Goal: Transaction & Acquisition: Book appointment/travel/reservation

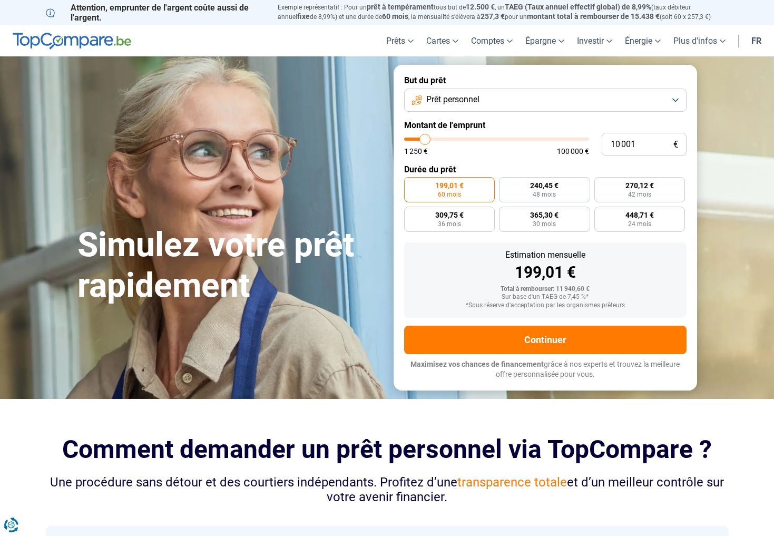
click at [676, 99] on button "Prêt personnel" at bounding box center [545, 99] width 282 height 23
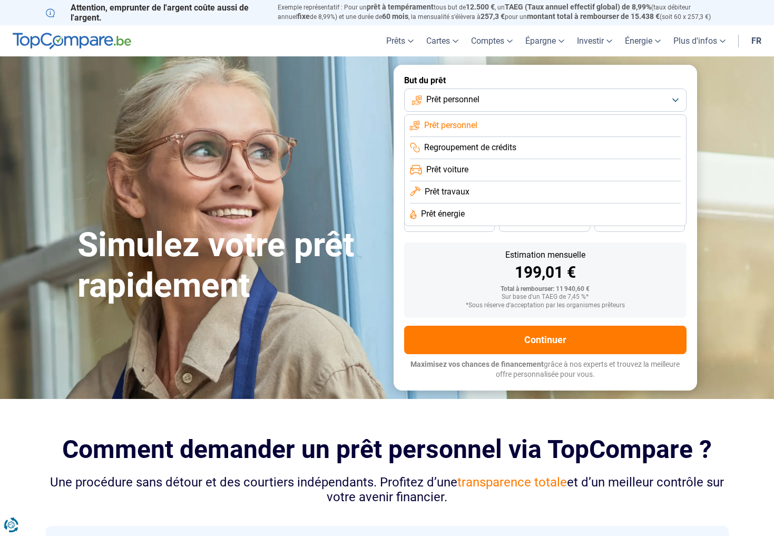
click at [488, 128] on li "Prêt personnel" at bounding box center [545, 126] width 271 height 22
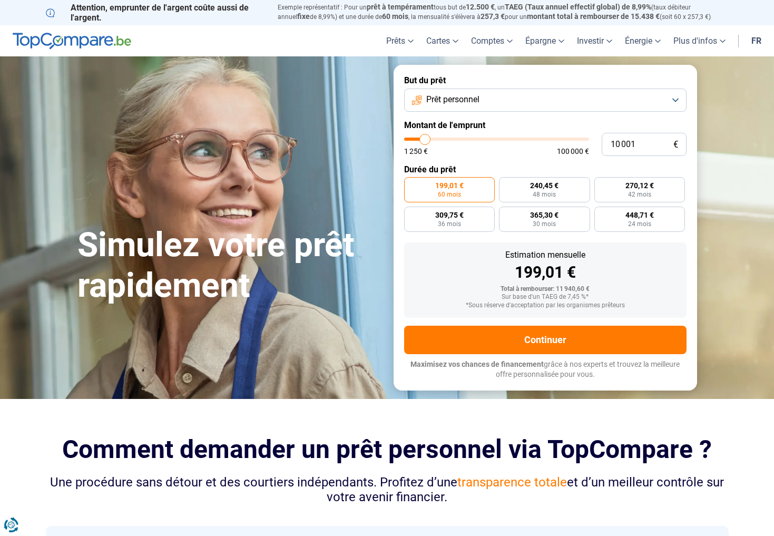
click at [677, 101] on button "Prêt personnel" at bounding box center [545, 99] width 282 height 23
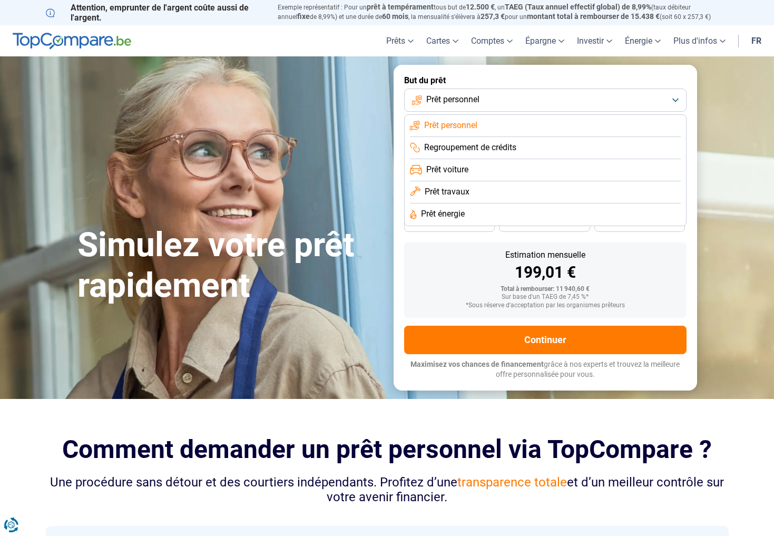
click at [773, 180] on section "Simulez votre prêt rapidement Simulez votre prêt rapidement But du prêt Prêt pe…" at bounding box center [387, 227] width 774 height 342
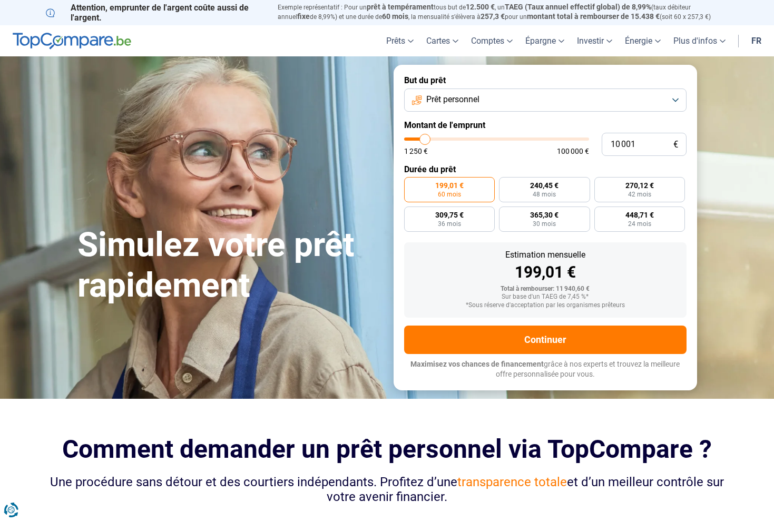
type input "11 250"
type input "11250"
type input "11 750"
type input "11750"
type input "12 500"
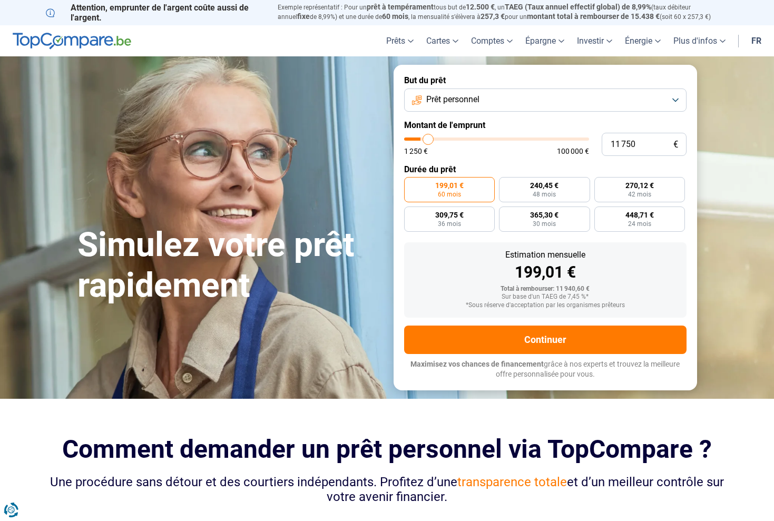
type input "12500"
type input "13 250"
type input "13250"
type input "14 250"
type input "14250"
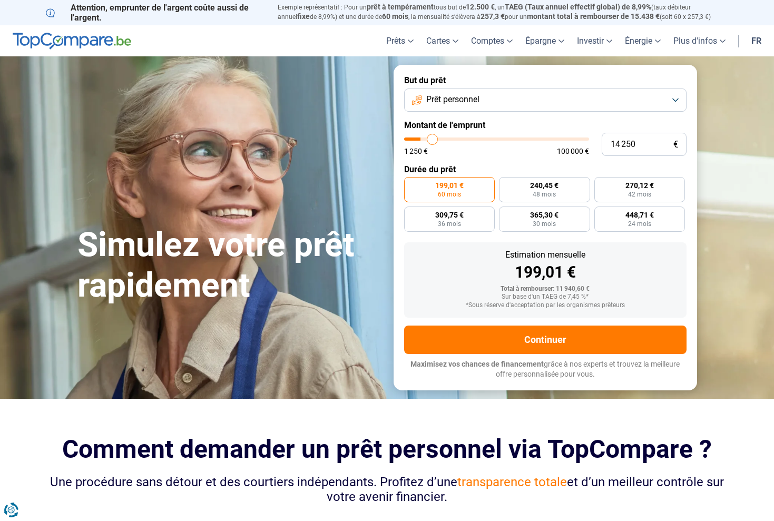
type input "15 500"
type input "15500"
type input "16 250"
type input "16250"
type input "17 250"
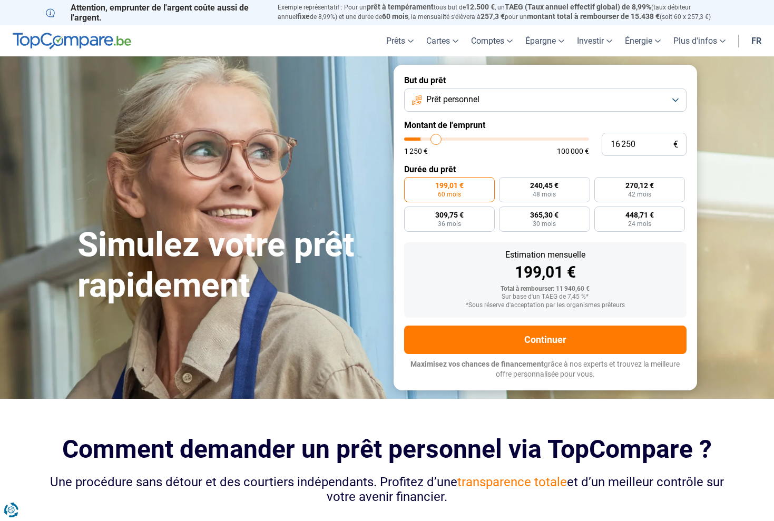
type input "17250"
type input "18 000"
type input "18000"
type input "19 000"
type input "19000"
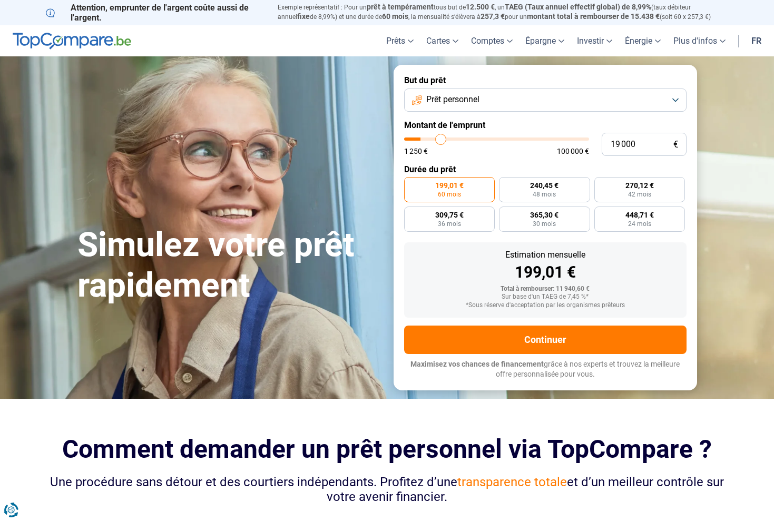
type input "20 000"
type input "20000"
type input "21 250"
type input "21250"
type input "22 750"
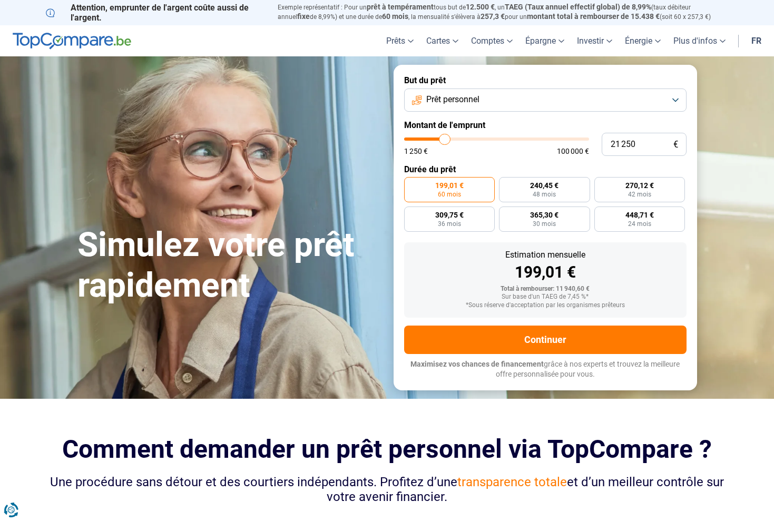
type input "22750"
type input "23 750"
type input "23750"
type input "25 250"
type input "25250"
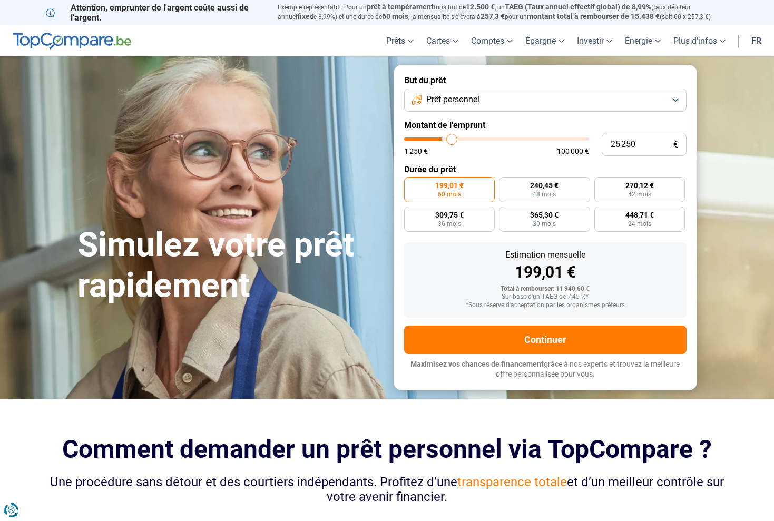
type input "26 500"
type input "26500"
type input "27 750"
type input "27750"
type input "29 250"
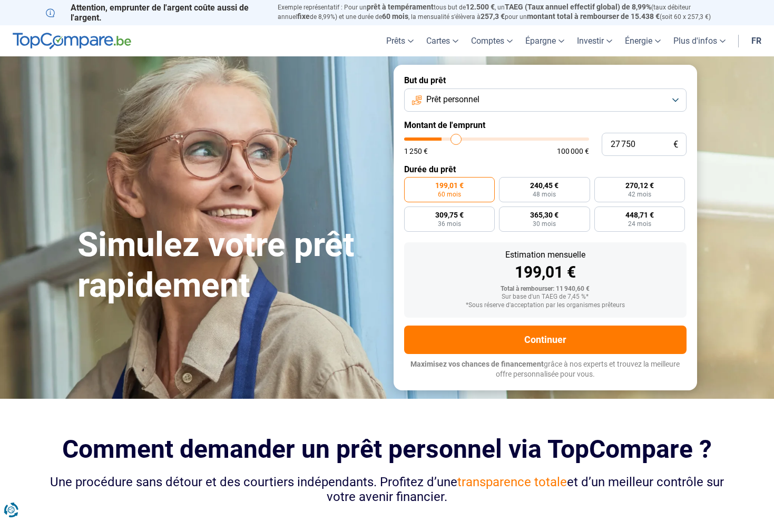
type input "29250"
type input "30 500"
type input "30500"
type input "32 000"
type input "32000"
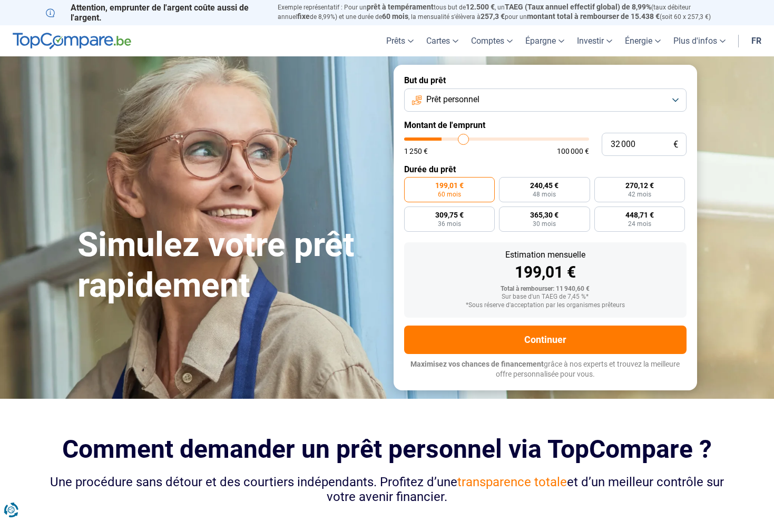
type input "33 250"
type input "33250"
type input "34 250"
type input "34250"
type input "35 500"
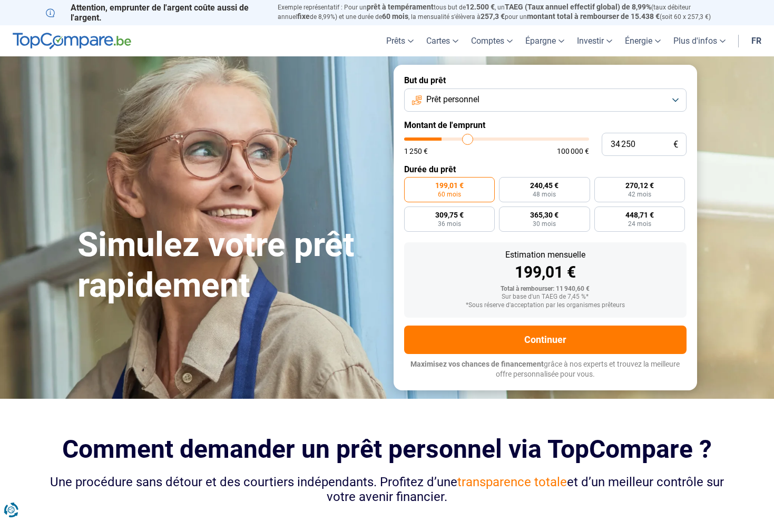
type input "35500"
type input "36 750"
type input "36750"
type input "38 000"
type input "38000"
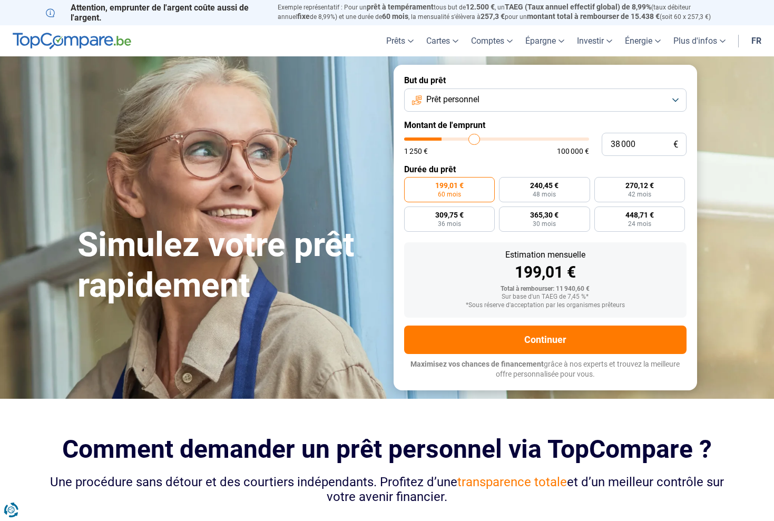
type input "39 500"
type input "39500"
type input "40 750"
type input "40750"
type input "42 250"
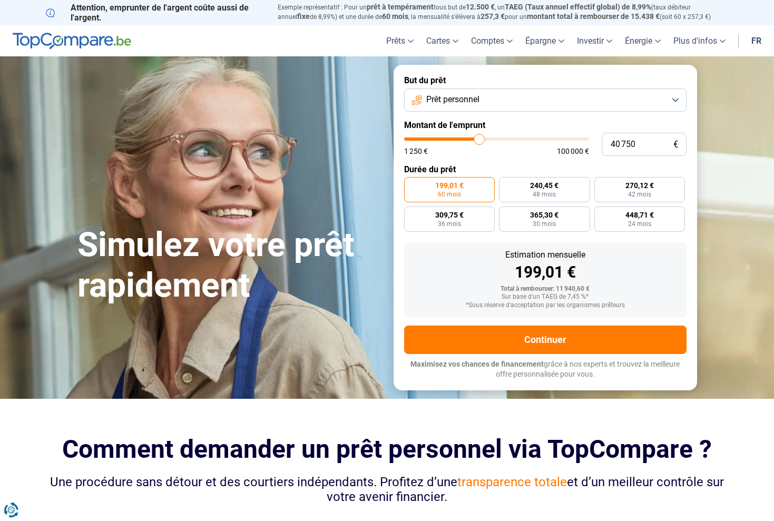
type input "42250"
type input "43 500"
type input "43500"
type input "44 500"
type input "44500"
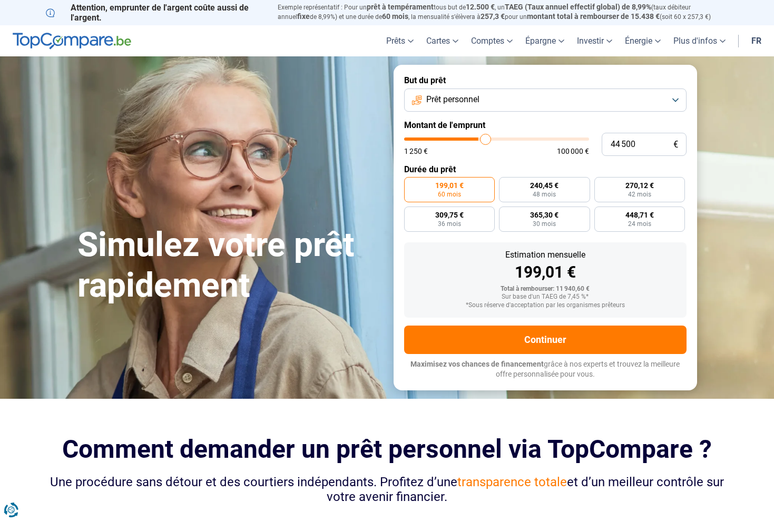
type input "45 750"
type input "45750"
type input "47 000"
type input "47000"
type input "48 000"
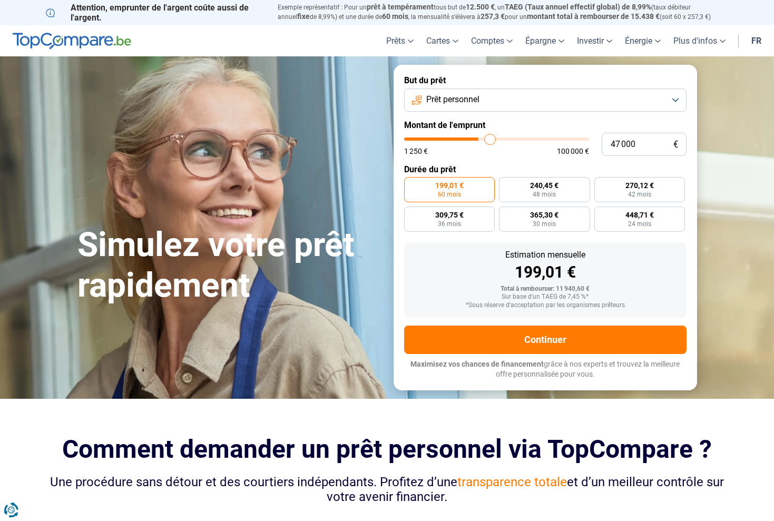
type input "48000"
type input "48 750"
type input "48750"
type input "50 000"
type input "50000"
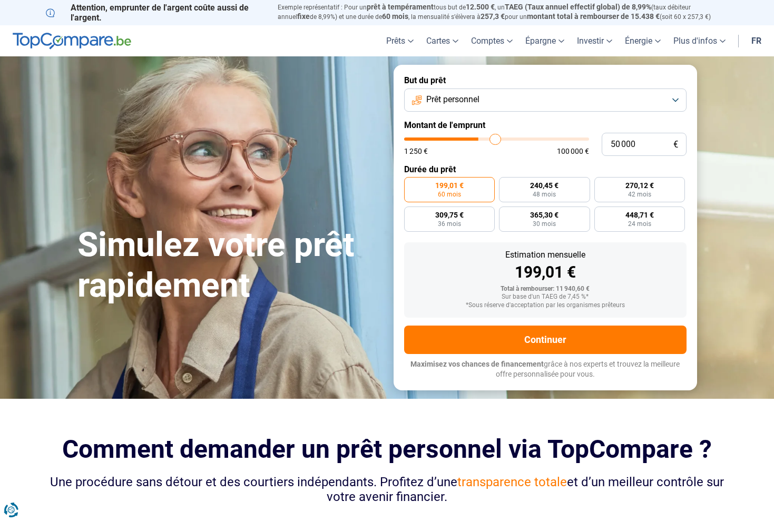
type input "51 000"
type input "51000"
type input "51 500"
type input "51500"
type input "52 500"
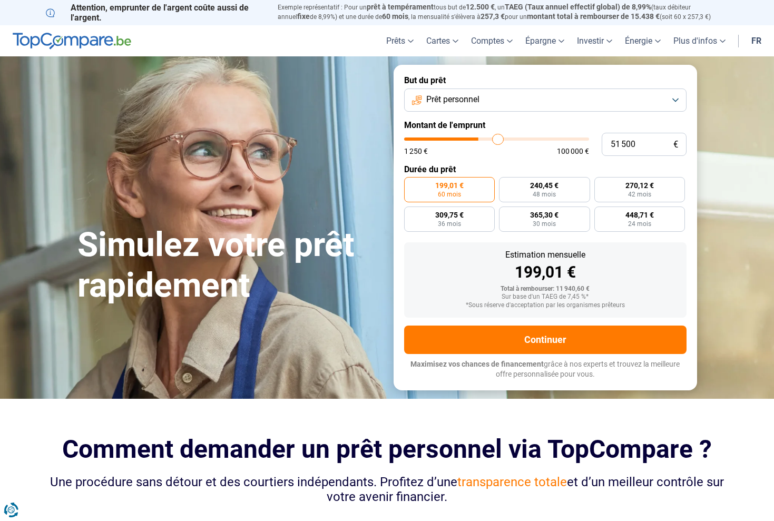
type input "52500"
type input "53 000"
type input "53000"
type input "54 000"
type input "54000"
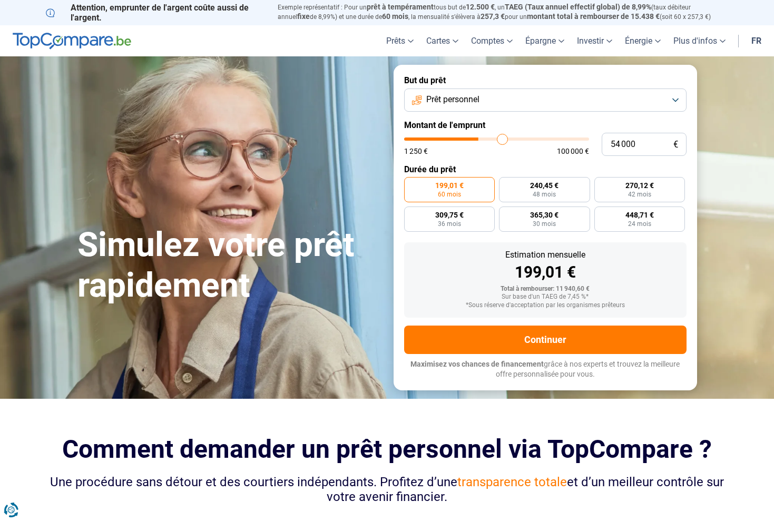
type input "54 500"
type input "54500"
type input "55 000"
type input "55000"
type input "56 000"
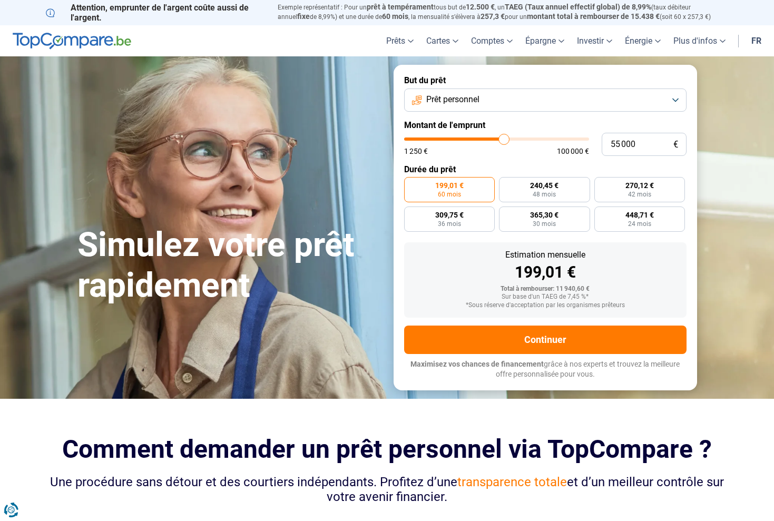
type input "56000"
type input "56 500"
type input "56500"
type input "57 500"
type input "57500"
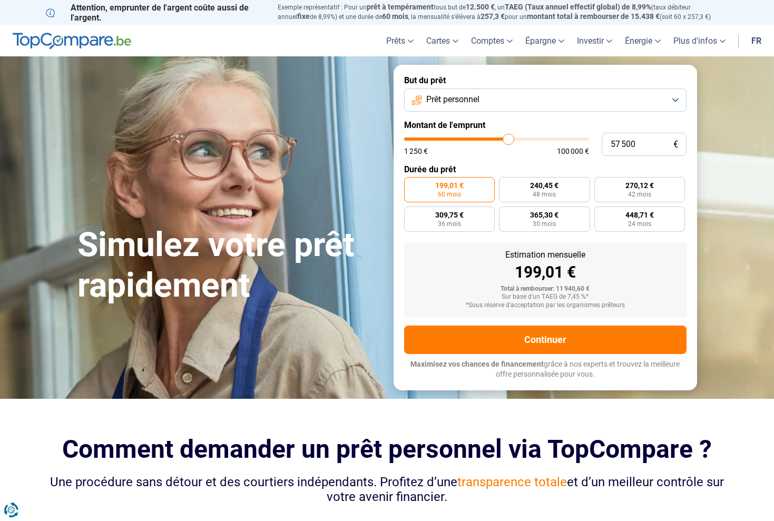
type input "58 500"
type input "58500"
type input "59 000"
type input "59000"
type input "59 500"
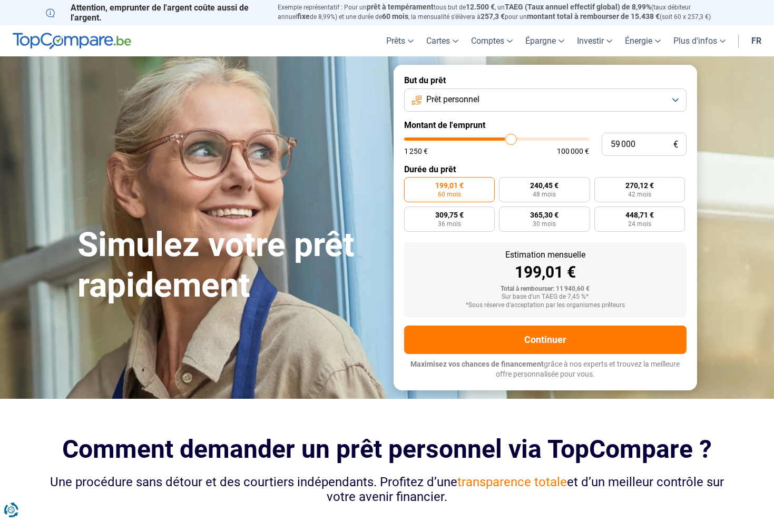
type input "59500"
type input "60 250"
type input "60250"
type input "60 500"
type input "60500"
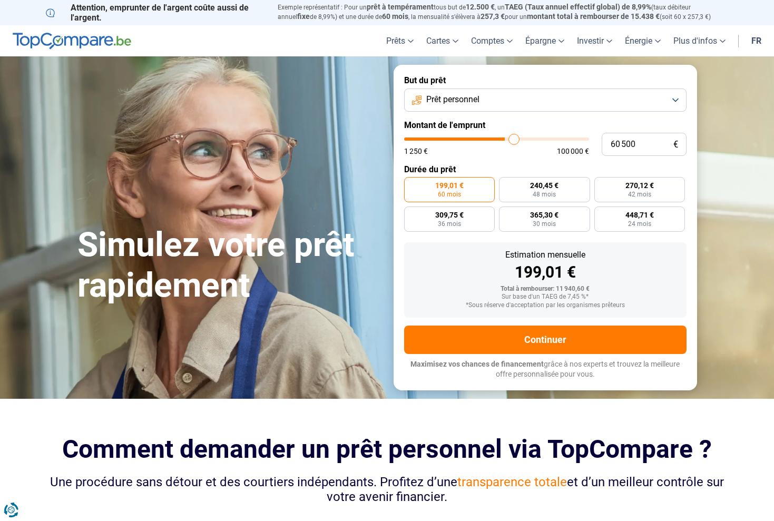
type input "61 000"
type input "61000"
type input "61 500"
type input "61500"
type input "62 250"
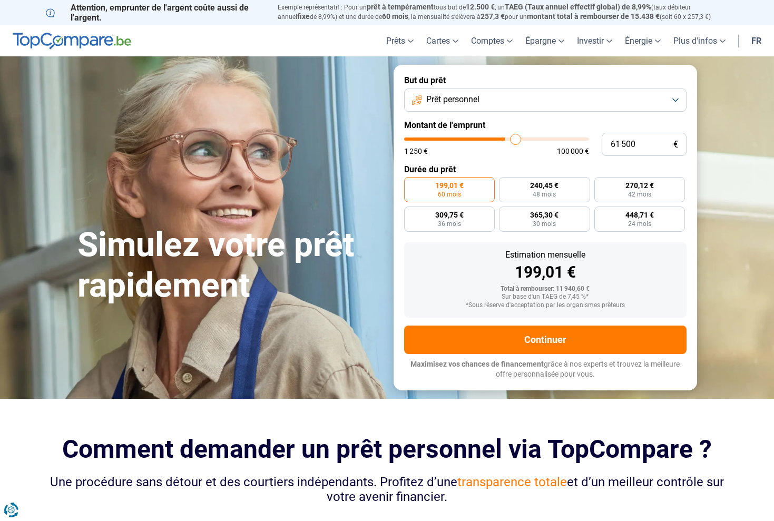
type input "62250"
type input "63 000"
type input "63000"
type input "63 750"
type input "63750"
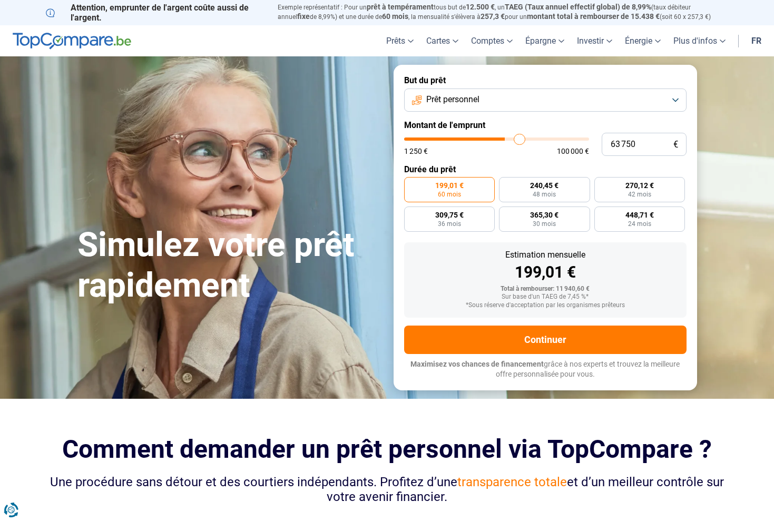
type input "64 500"
type input "64500"
type input "65 000"
type input "65000"
type input "65 750"
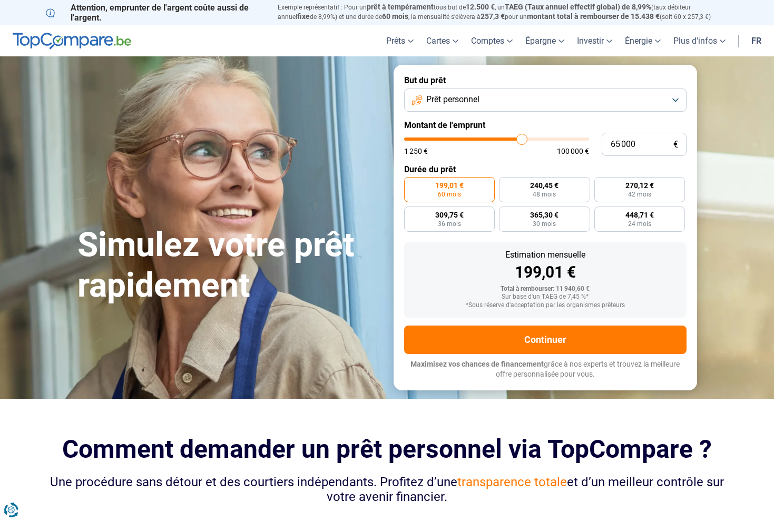
type input "65750"
type input "66 250"
type input "66250"
type input "66 750"
type input "66750"
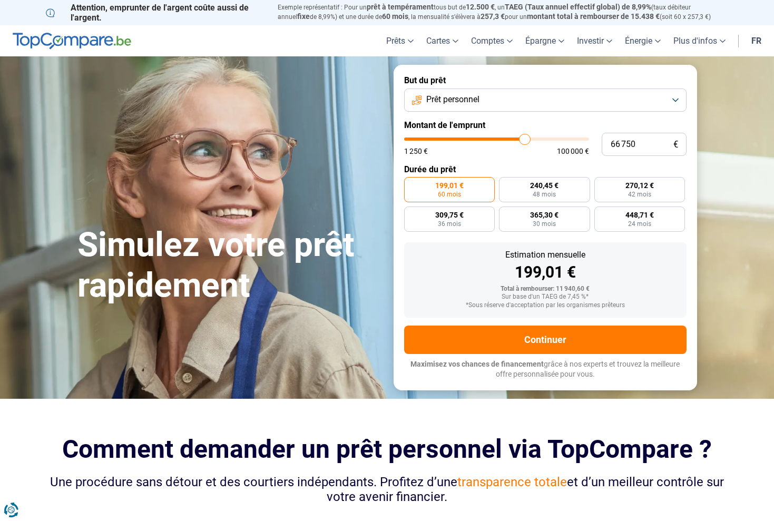
type input "67 750"
type input "67750"
type input "68 250"
type input "68250"
type input "69 250"
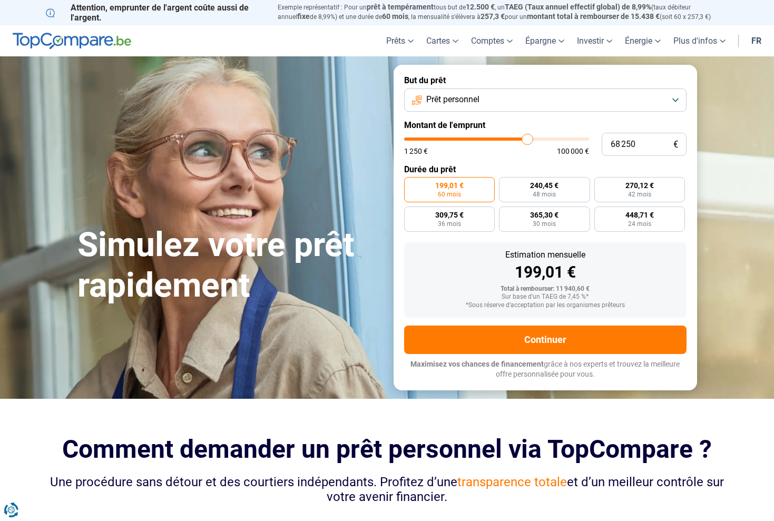
type input "69250"
type input "69 750"
type input "69750"
type input "70 500"
type input "70500"
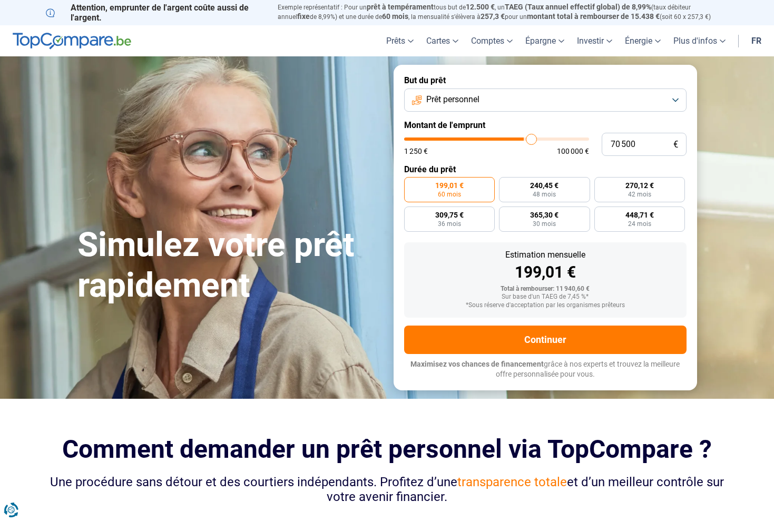
type input "71 250"
type input "71250"
type input "71 750"
type input "71750"
type input "72 750"
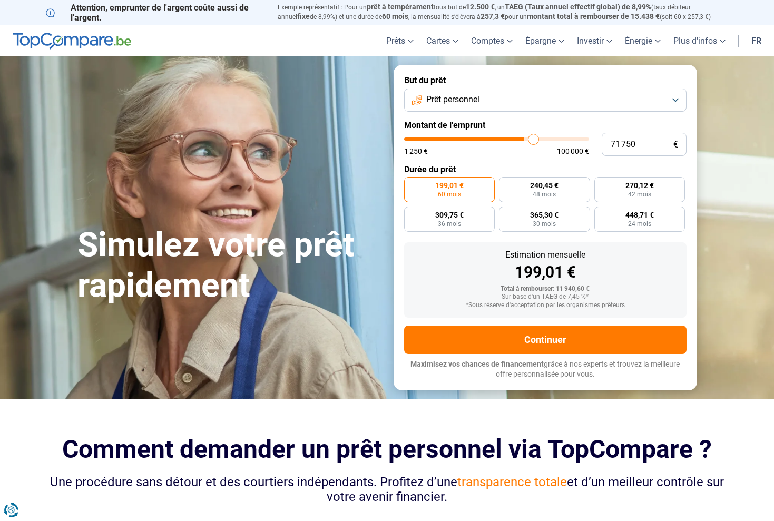
type input "72750"
type input "73 750"
type input "73750"
type input "74 500"
type input "74500"
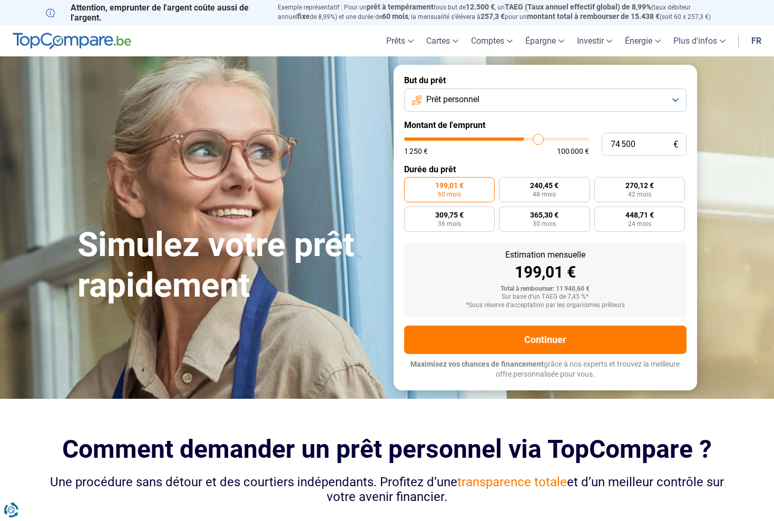
type input "75 750"
type input "75750"
type input "76 750"
type input "76750"
type input "77 500"
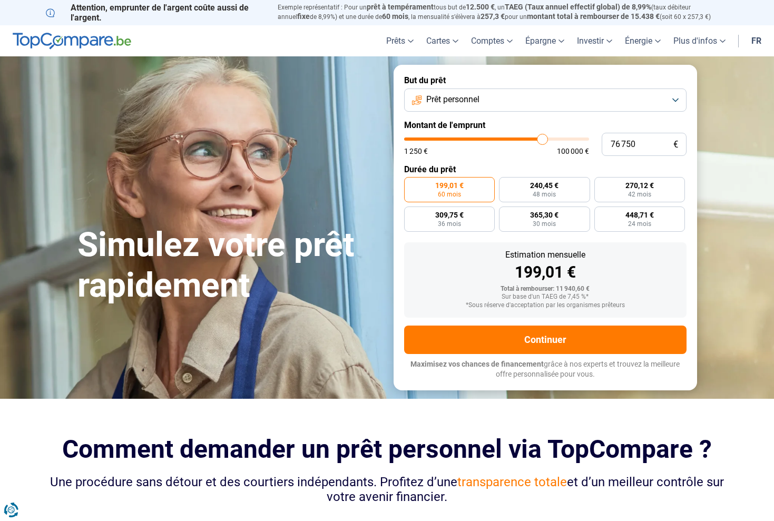
type input "77500"
type input "78 500"
type input "78500"
type input "79 250"
type input "79250"
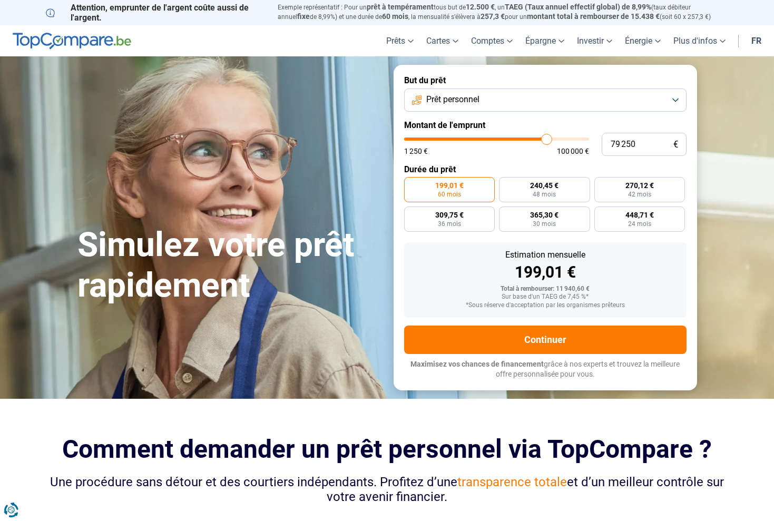
type input "80 250"
type input "80250"
type input "81 000"
type input "81000"
type input "82 250"
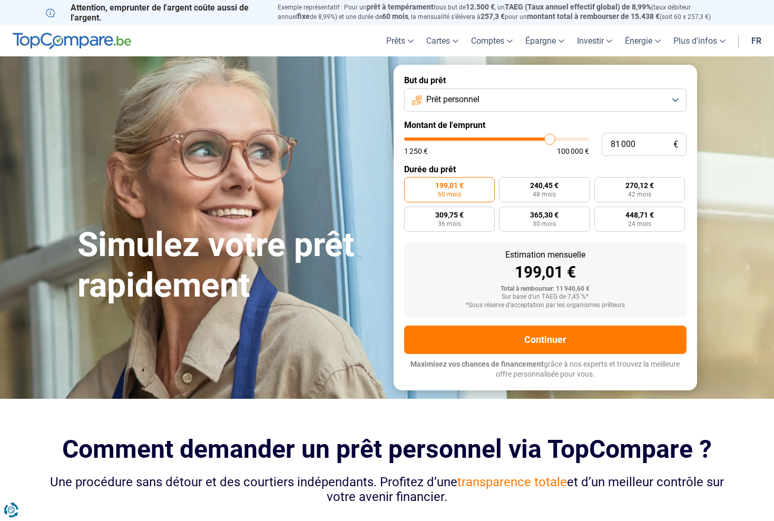
type input "82250"
type input "83 500"
type input "83500"
type input "84 500"
type input "84500"
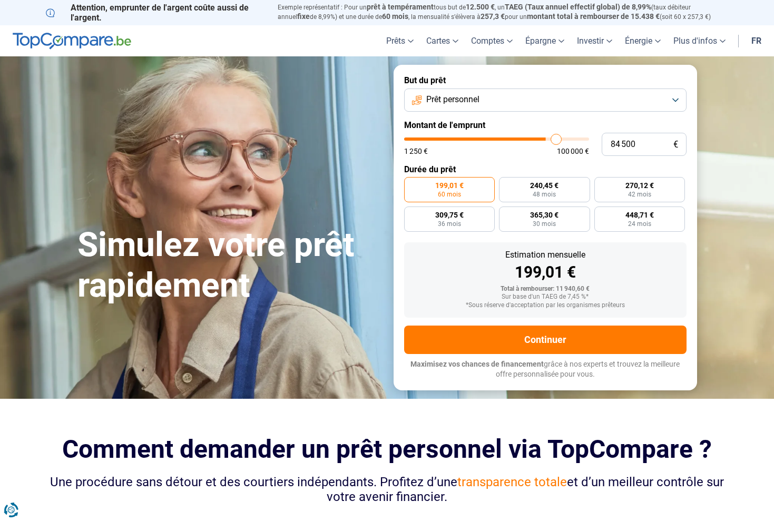
type input "85 500"
type input "85500"
type input "86 500"
type input "86500"
type input "87 500"
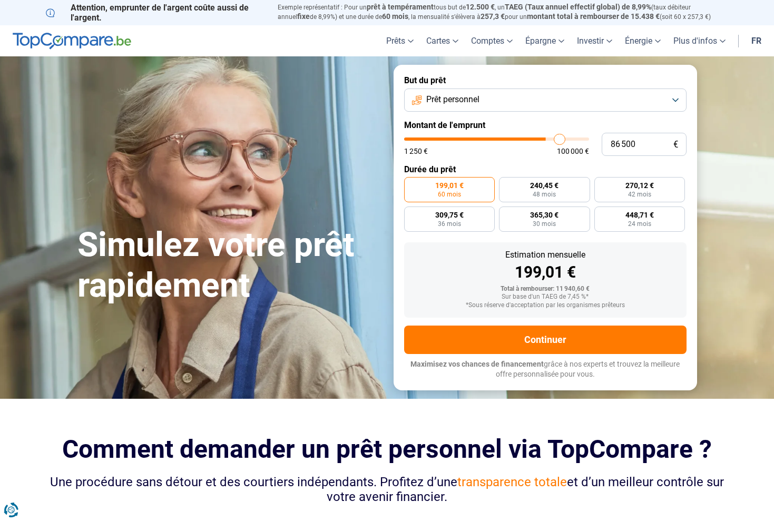
type input "87500"
type input "88 250"
type input "88250"
type input "89 250"
type input "89250"
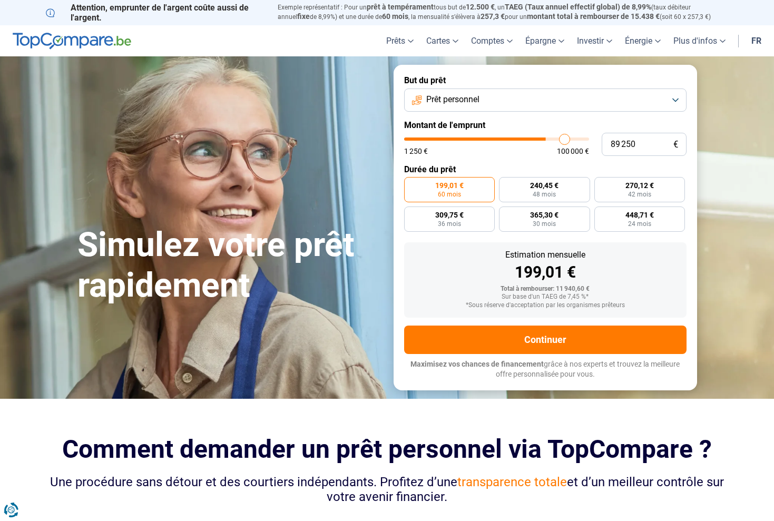
type input "90 000"
type input "90000"
type input "91 000"
type input "91000"
type input "92 000"
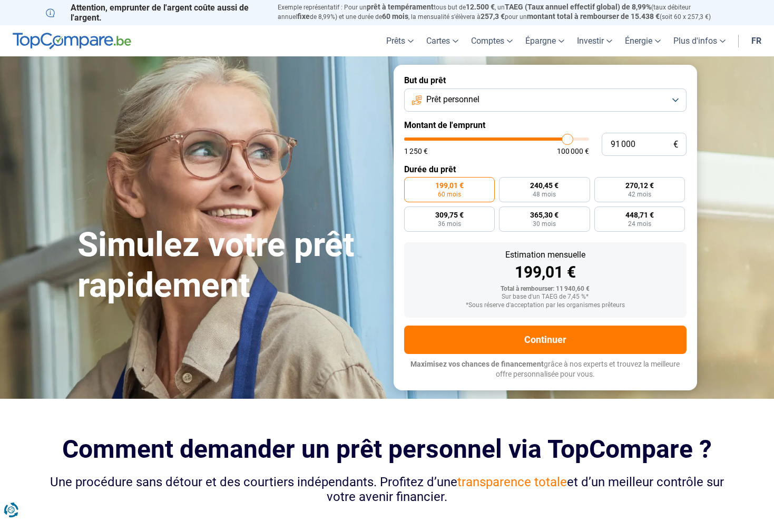
type input "92000"
type input "92 750"
type input "92750"
type input "93 750"
type input "93750"
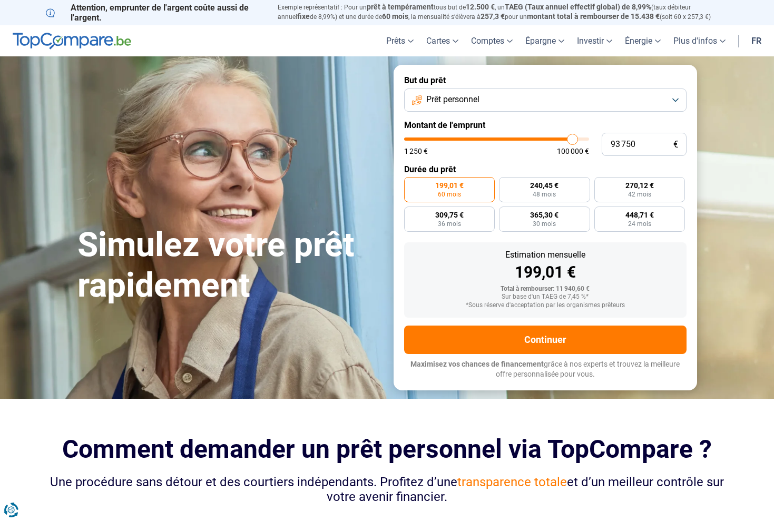
type input "94 500"
type input "94500"
type input "95 500"
type input "95500"
type input "96 000"
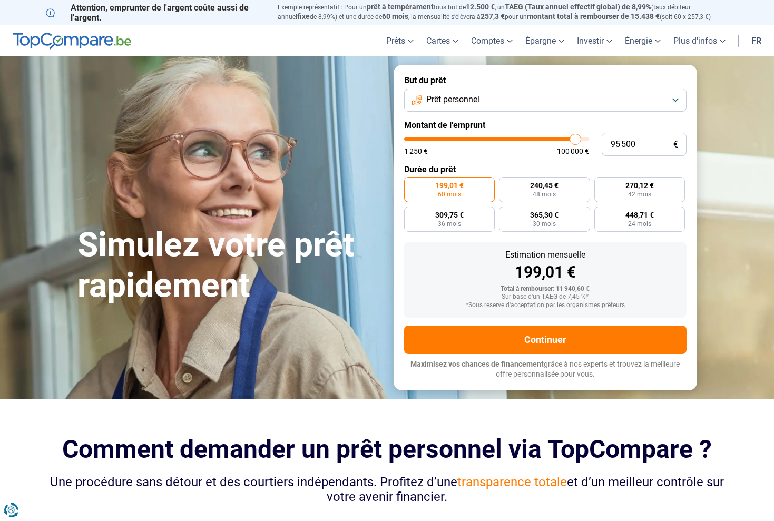
type input "96000"
type input "97 000"
type input "97000"
type input "97 750"
type input "97750"
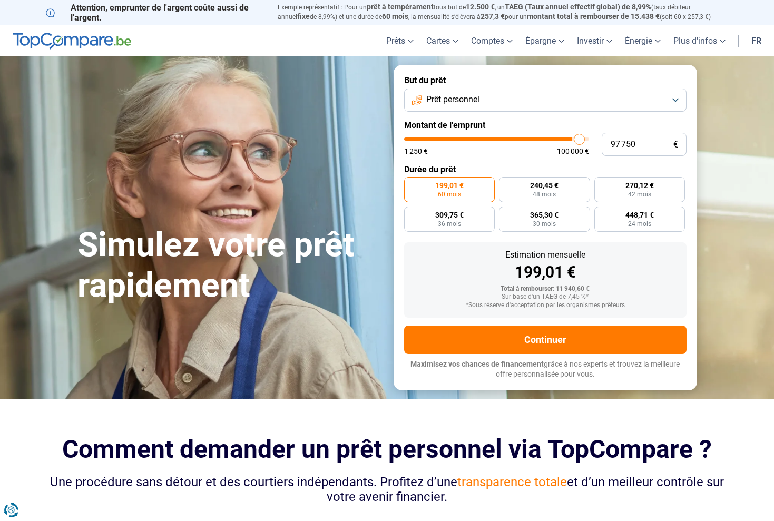
type input "98 750"
type input "98750"
type input "99 250"
type input "99250"
type input "100 000"
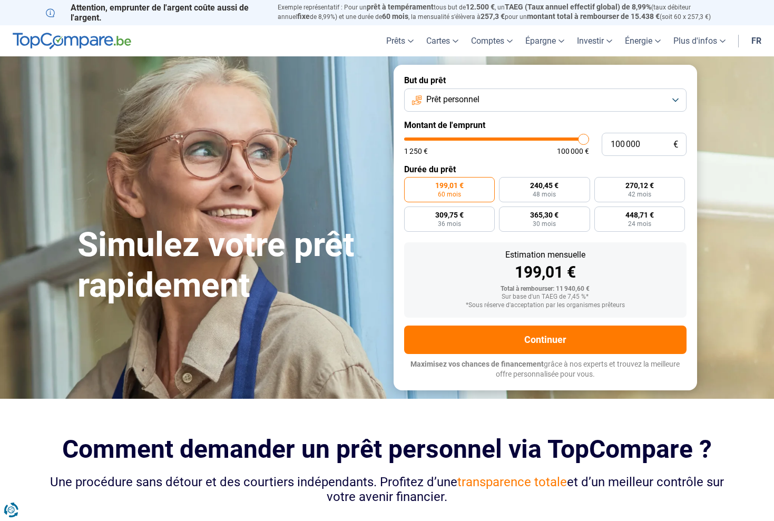
drag, startPoint x: 427, startPoint y: 137, endPoint x: 579, endPoint y: 132, distance: 152.8
type input "100000"
click at [585, 137] on input "range" at bounding box center [496, 138] width 185 height 3
radio input "false"
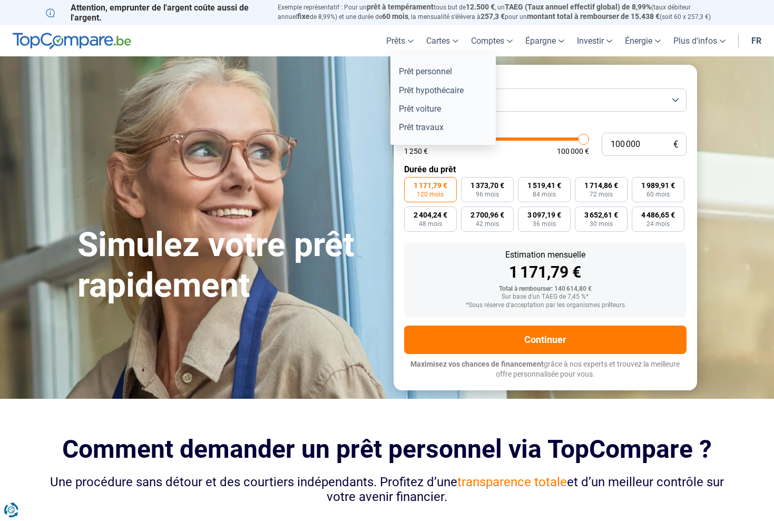
click at [410, 41] on link "Prêts" at bounding box center [400, 40] width 40 height 31
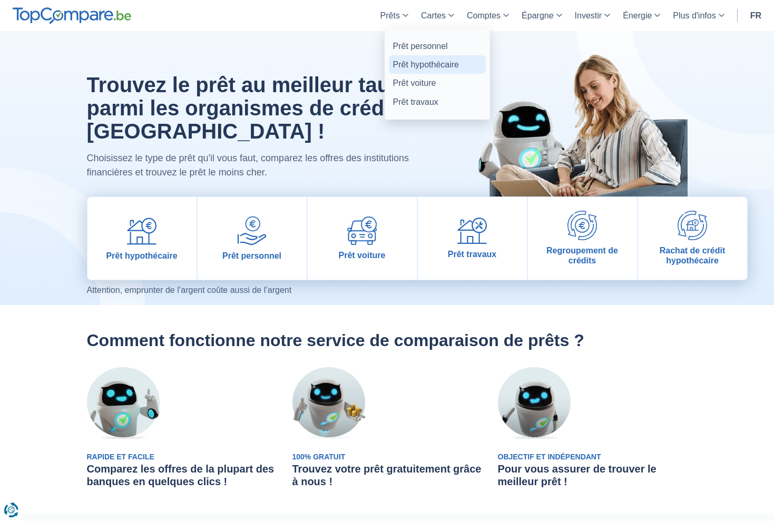
click at [434, 62] on link "Prêt hypothécaire" at bounding box center [437, 64] width 97 height 18
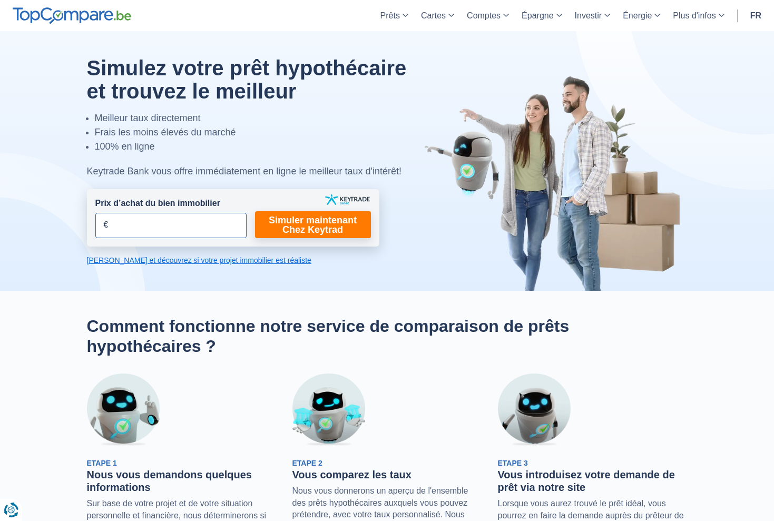
click at [118, 227] on input "Prix d’achat du bien immobilier" at bounding box center [170, 225] width 151 height 25
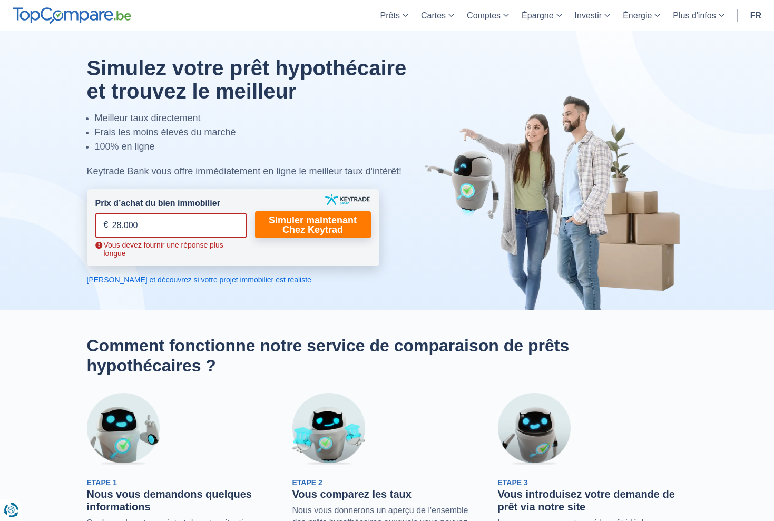
type input "280.000"
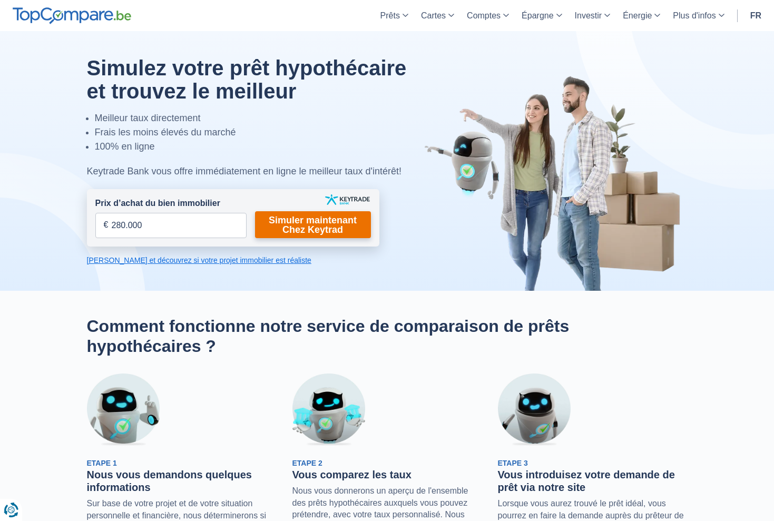
click at [306, 228] on link "Simuler maintenant Chez Keytrad" at bounding box center [313, 224] width 116 height 27
click at [247, 261] on link "Calculez et découvrez si votre projet immobilier est réaliste" at bounding box center [233, 260] width 292 height 11
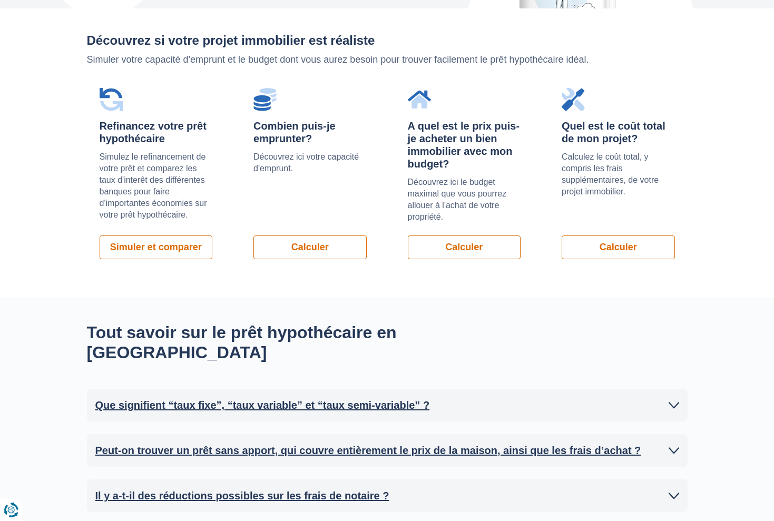
scroll to position [744, 0]
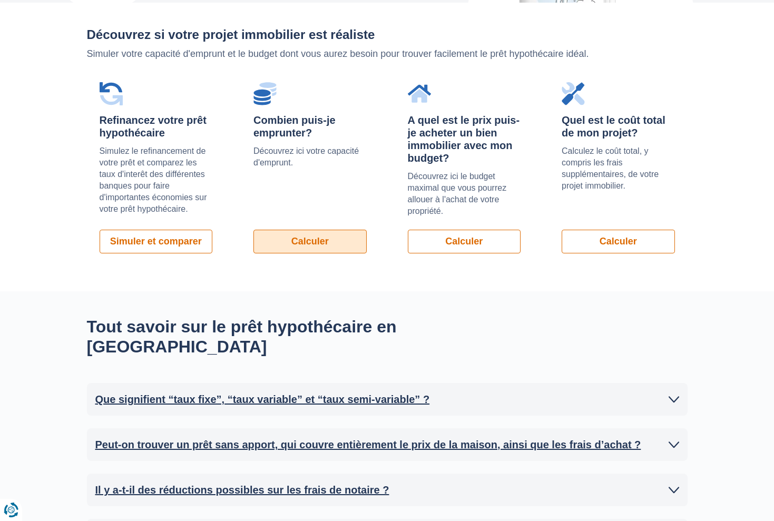
click at [316, 237] on link "Calculer" at bounding box center [309, 242] width 113 height 24
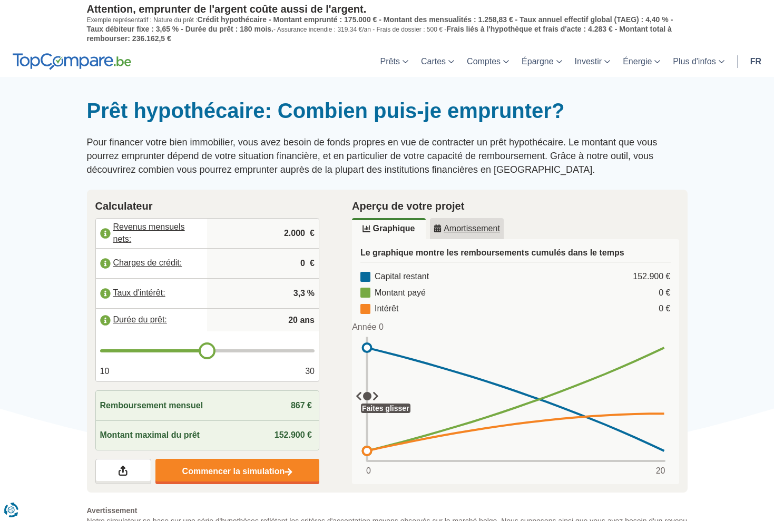
click at [289, 230] on input "2.000" at bounding box center [262, 233] width 103 height 28
click at [297, 231] on input "8.000" at bounding box center [262, 233] width 103 height 28
type input "8.500"
type input "19"
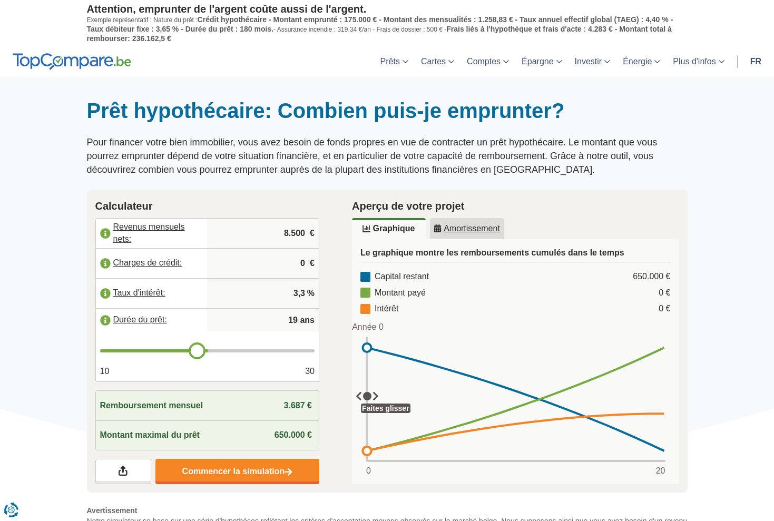
type input "18"
drag, startPoint x: 209, startPoint y: 350, endPoint x: 186, endPoint y: 353, distance: 22.9
type input "18"
click at [186, 352] on input "range" at bounding box center [207, 350] width 215 height 3
type input "17"
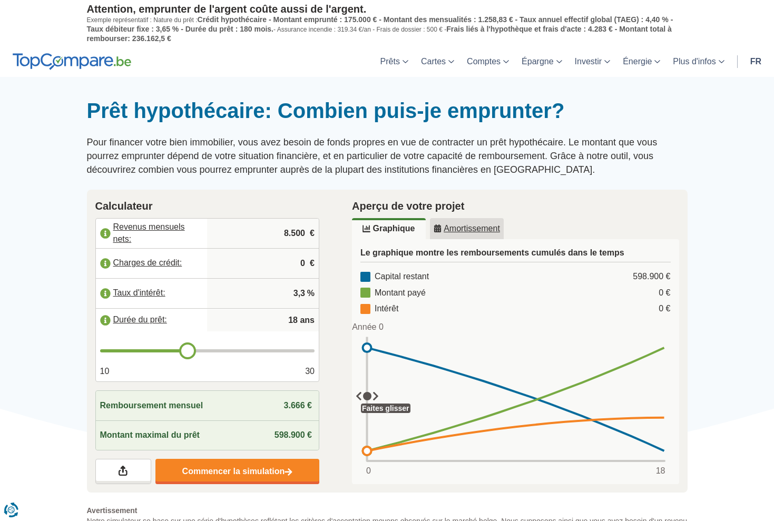
type input "17"
type input "16"
type input "15"
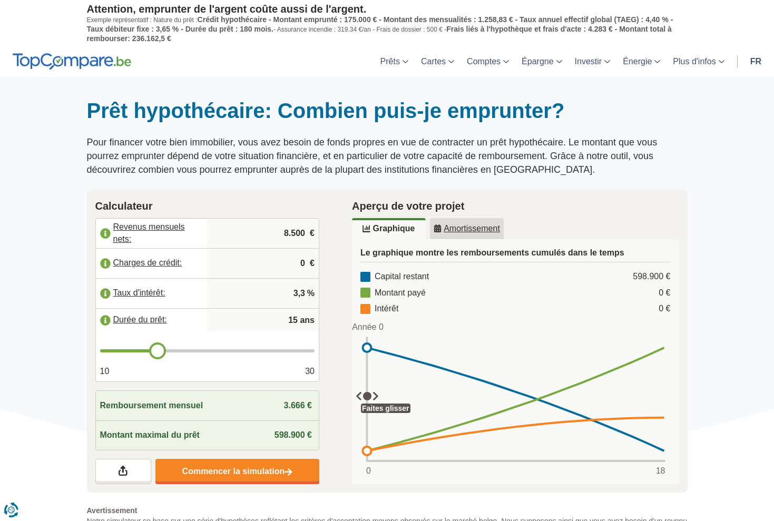
type input "14"
type input "13"
type input "12"
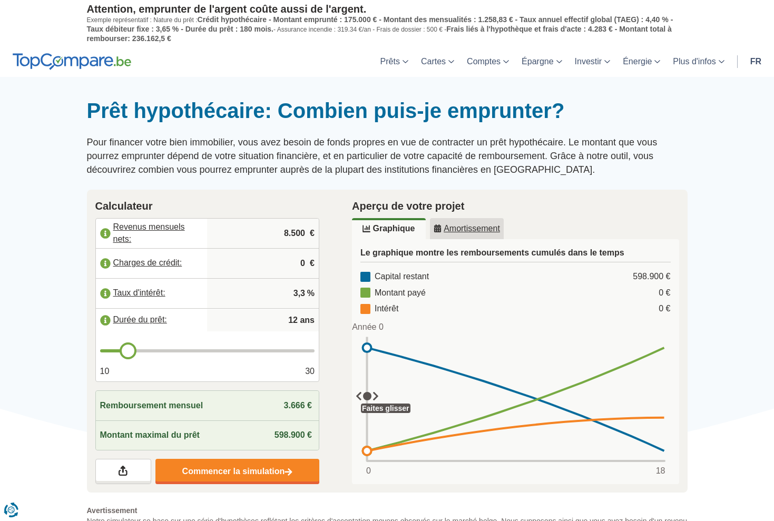
drag, startPoint x: 189, startPoint y: 347, endPoint x: 124, endPoint y: 351, distance: 64.9
type input "12"
click at [124, 351] on input "range" at bounding box center [207, 350] width 215 height 3
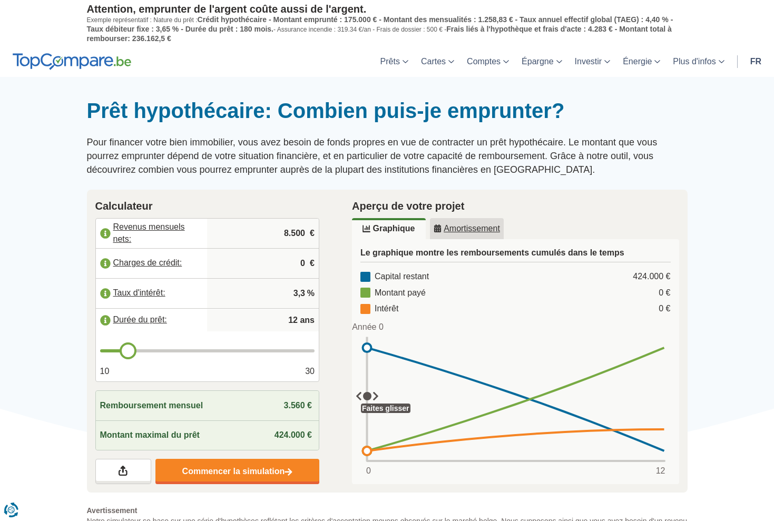
type input "10"
click at [104, 352] on input "range" at bounding box center [207, 350] width 215 height 3
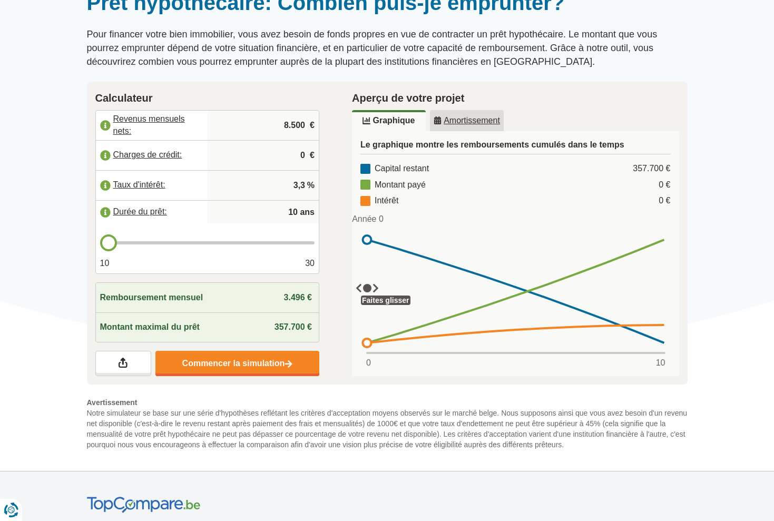
scroll to position [110, 0]
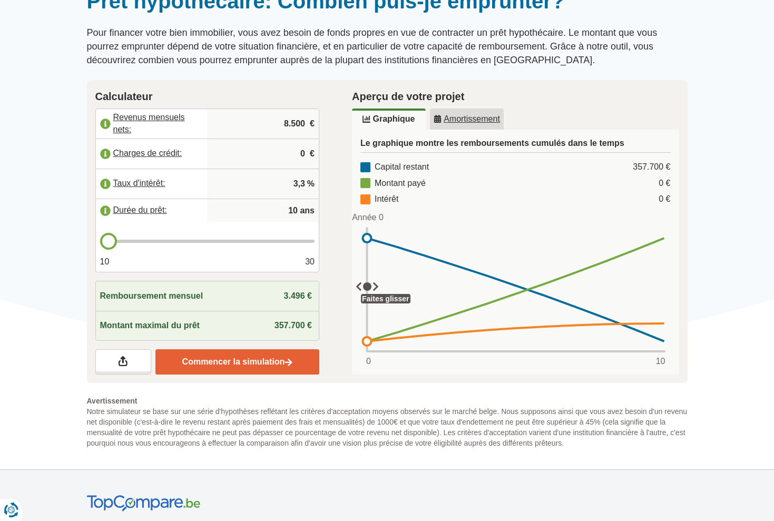
click at [256, 361] on link "Commencer la simulation" at bounding box center [237, 361] width 164 height 25
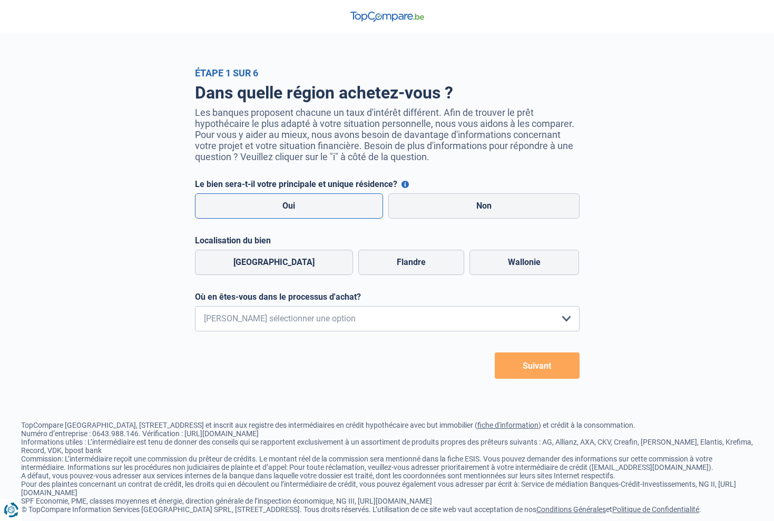
click at [342, 211] on label "Oui" at bounding box center [289, 205] width 189 height 25
click at [342, 211] on input "Oui" at bounding box center [289, 205] width 189 height 25
radio input "true"
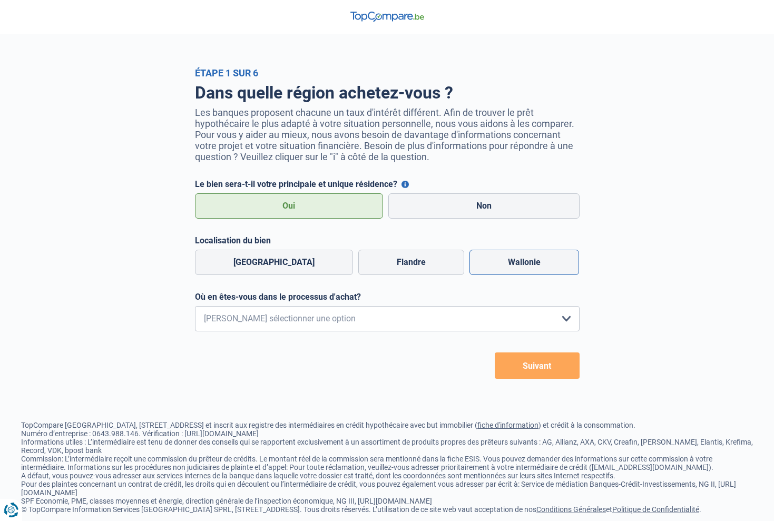
click at [498, 253] on label "Wallonie" at bounding box center [524, 262] width 110 height 25
click at [498, 253] on input "Wallonie" at bounding box center [524, 262] width 110 height 25
radio input "true"
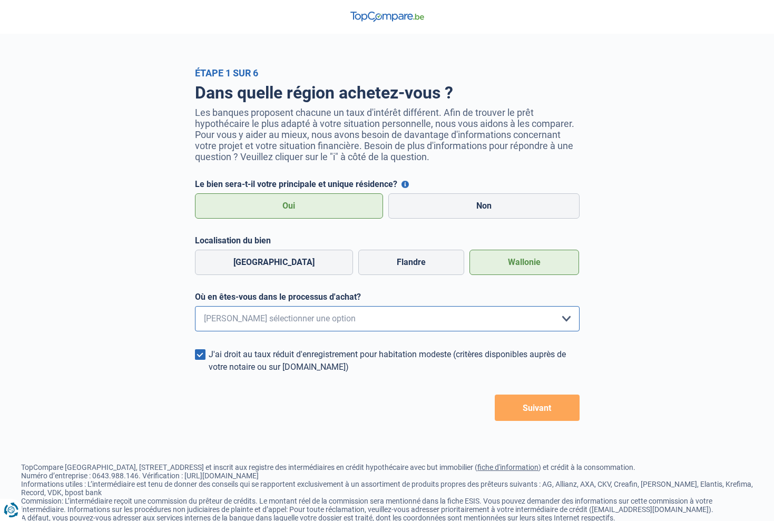
select select "0"
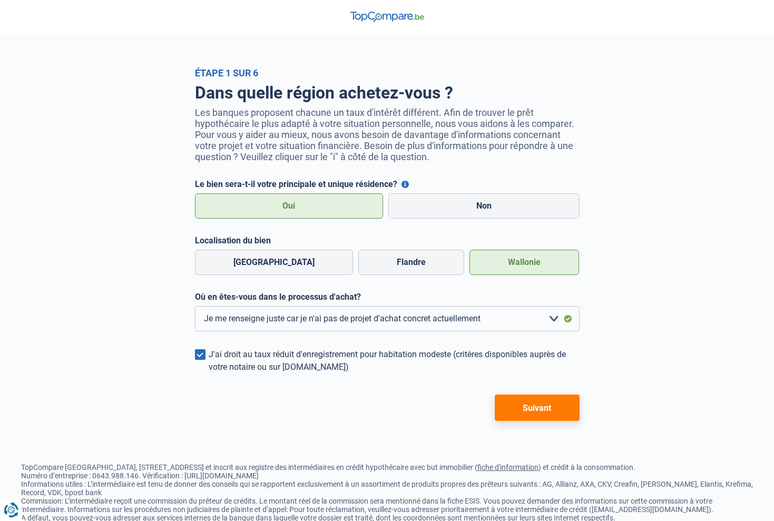
click at [552, 410] on button "Suivant" at bounding box center [536, 407] width 85 height 26
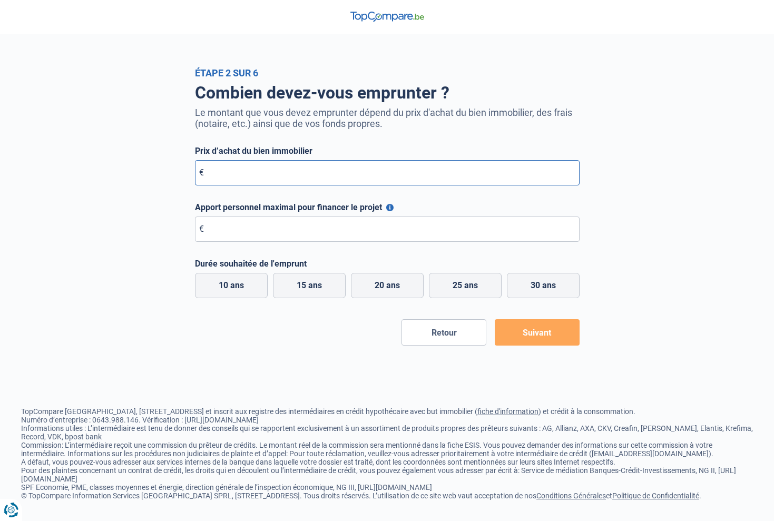
click at [213, 173] on input "Prix d’achat du bien immobilier" at bounding box center [387, 172] width 384 height 25
type input "280.000"
click at [217, 231] on input "Apport personnel maximal pour financer le projet" at bounding box center [387, 228] width 384 height 25
type input "10.000"
click at [235, 284] on label "10 ans" at bounding box center [231, 285] width 73 height 25
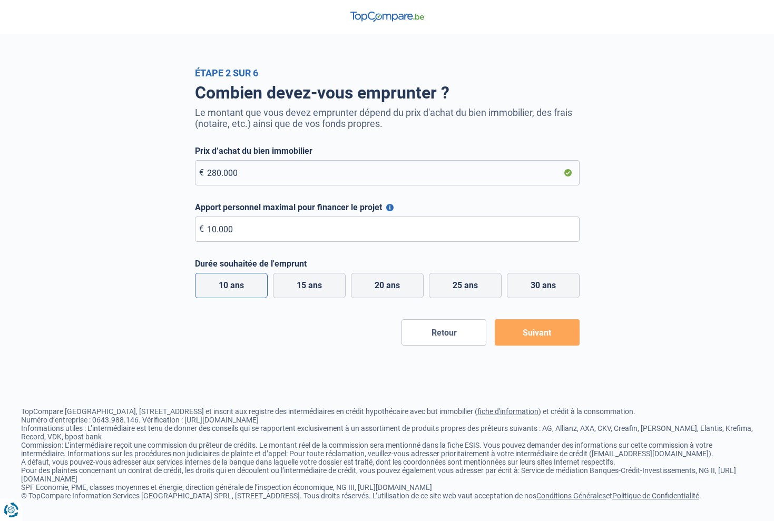
click at [235, 284] on input "10 ans" at bounding box center [231, 285] width 73 height 25
radio input "true"
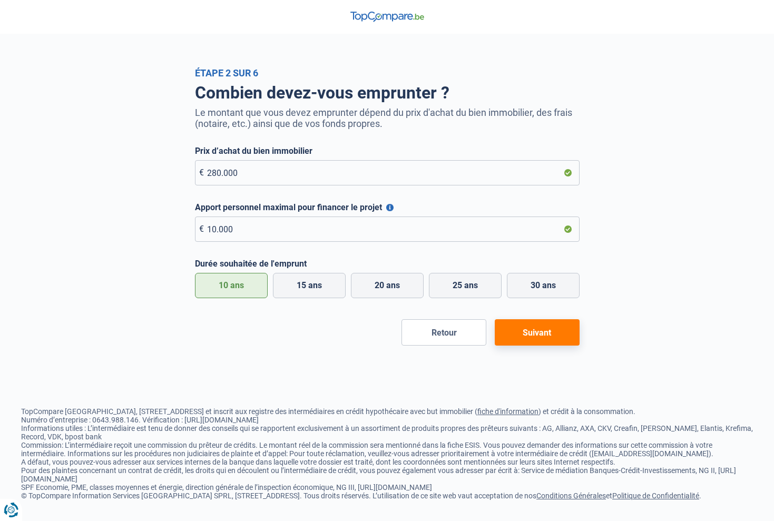
click at [546, 330] on button "Suivant" at bounding box center [536, 332] width 85 height 26
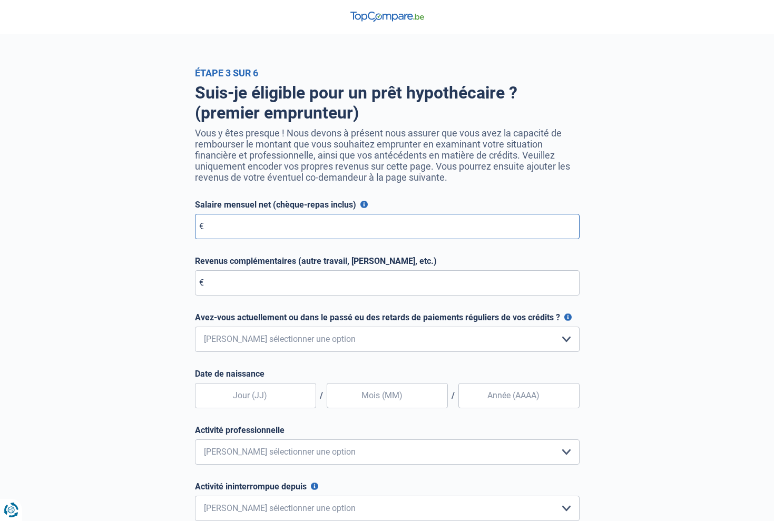
click at [227, 227] on input "Salaire mensuel net (chèque-repas inclus)" at bounding box center [387, 226] width 384 height 25
type input "8.200"
click at [220, 289] on input "Revenus complémentaires (autre travail, [PERSON_NAME], etc.)" at bounding box center [387, 282] width 384 height 25
type input "350"
select select "0"
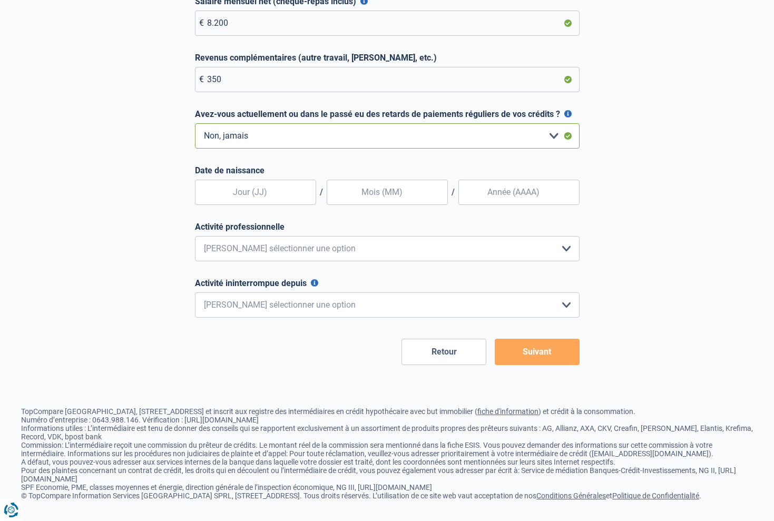
scroll to position [203, 0]
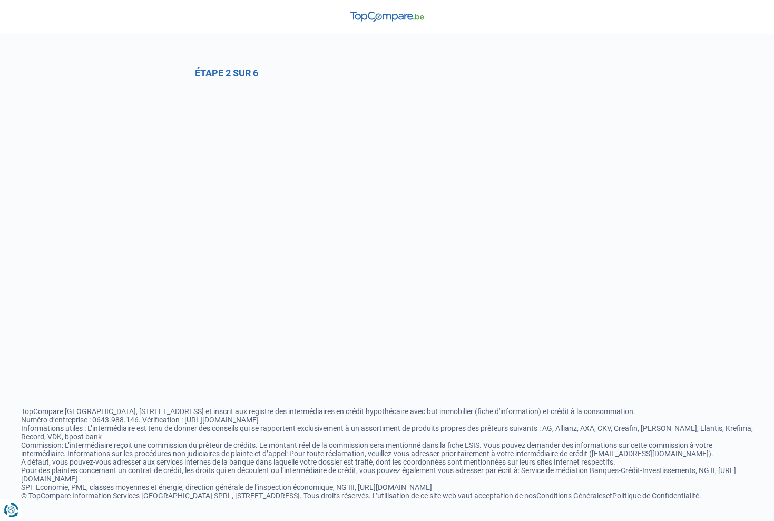
select select "0"
